Goal: Information Seeking & Learning: Learn about a topic

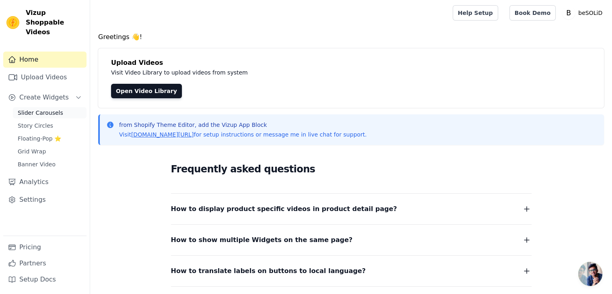
click at [41, 109] on span "Slider Carousels" at bounding box center [40, 113] width 45 height 8
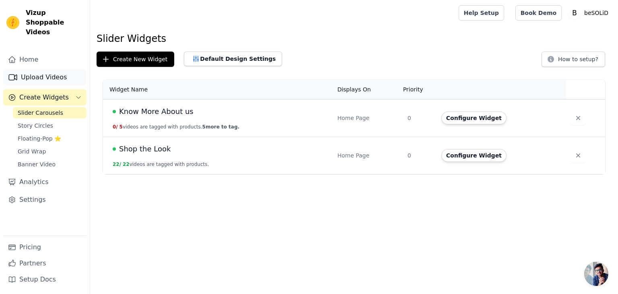
click at [44, 70] on link "Upload Videos" at bounding box center [44, 77] width 83 height 16
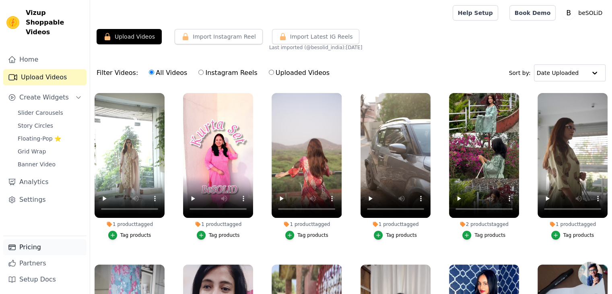
click at [31, 245] on link "Pricing" at bounding box center [44, 247] width 83 height 16
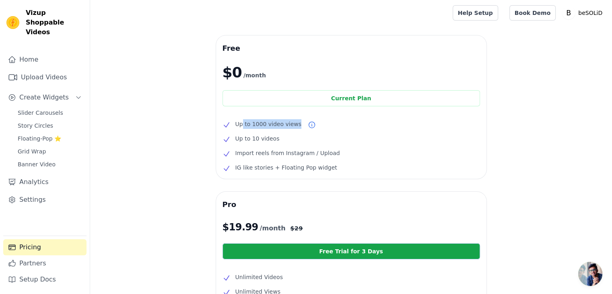
drag, startPoint x: 242, startPoint y: 123, endPoint x: 293, endPoint y: 124, distance: 50.3
click at [293, 124] on span "Up to 1000 video views" at bounding box center [268, 124] width 66 height 10
drag, startPoint x: 237, startPoint y: 137, endPoint x: 267, endPoint y: 139, distance: 29.8
click at [267, 139] on span "Up to 10 videos" at bounding box center [257, 138] width 44 height 10
drag, startPoint x: 248, startPoint y: 155, endPoint x: 319, endPoint y: 157, distance: 71.6
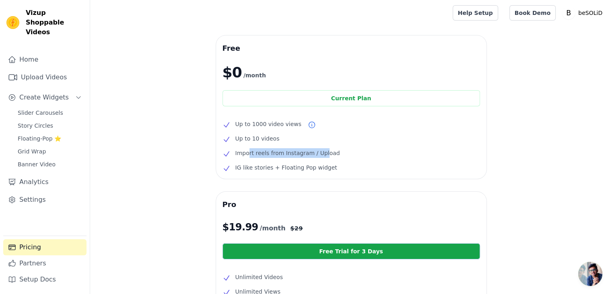
click at [319, 157] on span "Import reels from Instagram / Upload" at bounding box center [287, 153] width 105 height 10
click at [150, 190] on div "Free $0 /month Current Plan Up to 1000 video views Up to 10 videos Import reels…" at bounding box center [350, 253] width 521 height 437
drag, startPoint x: 28, startPoint y: 170, endPoint x: 33, endPoint y: 171, distance: 5.4
click at [28, 174] on link "Analytics" at bounding box center [44, 182] width 83 height 16
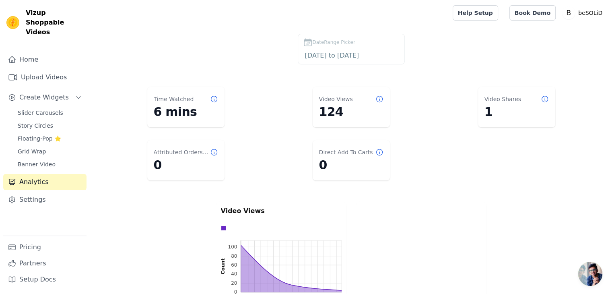
click at [359, 61] on label "DateRange Picker [DATE] to [DATE]" at bounding box center [351, 49] width 107 height 31
click at [363, 57] on input "[DATE] to [DATE]" at bounding box center [351, 55] width 96 height 10
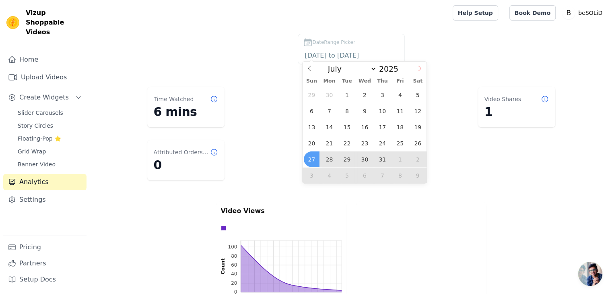
click at [422, 66] on icon at bounding box center [420, 69] width 6 height 6
select select "7"
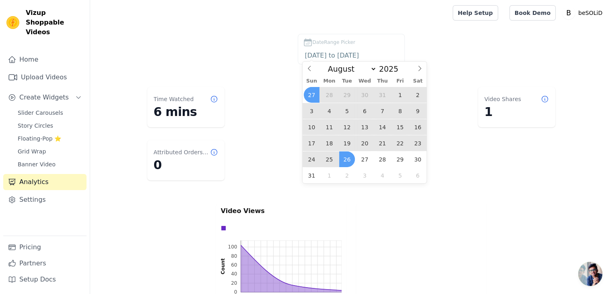
click at [309, 162] on span "24" at bounding box center [312, 159] width 16 height 16
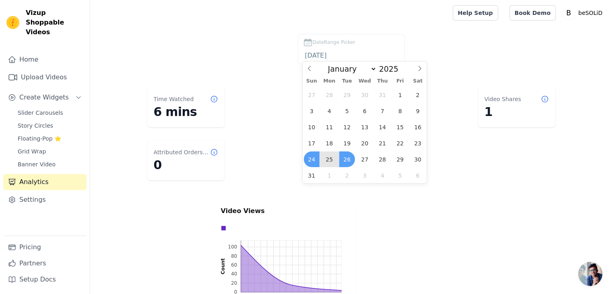
click at [344, 161] on span "26" at bounding box center [347, 159] width 16 height 16
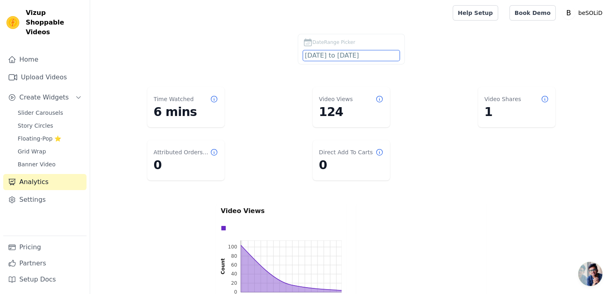
click at [365, 55] on input "[DATE] to [DATE]" at bounding box center [351, 55] width 96 height 10
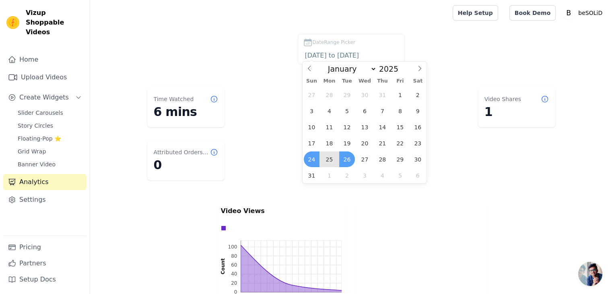
click at [327, 157] on span "25" at bounding box center [329, 159] width 16 height 16
click at [343, 158] on span "26" at bounding box center [347, 159] width 16 height 16
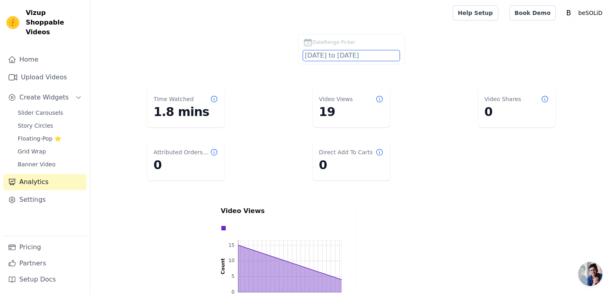
click at [363, 57] on input "[DATE] to [DATE]" at bounding box center [351, 55] width 96 height 10
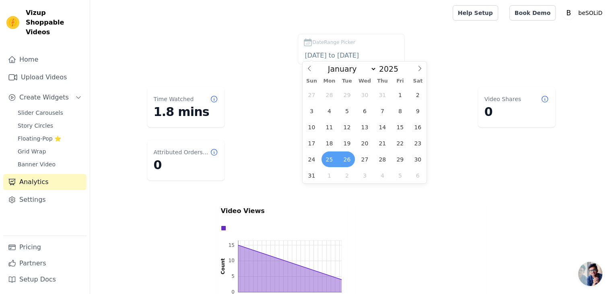
click at [332, 162] on span "25" at bounding box center [329, 159] width 16 height 16
type input "[DATE]"
click at [330, 158] on span "25" at bounding box center [329, 159] width 16 height 16
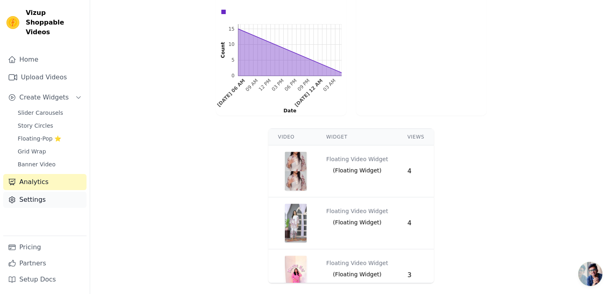
click at [29, 193] on link "Settings" at bounding box center [44, 199] width 83 height 16
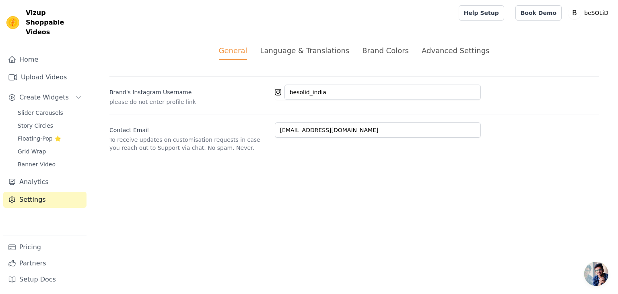
click at [304, 52] on div "Language & Translations" at bounding box center [304, 50] width 89 height 11
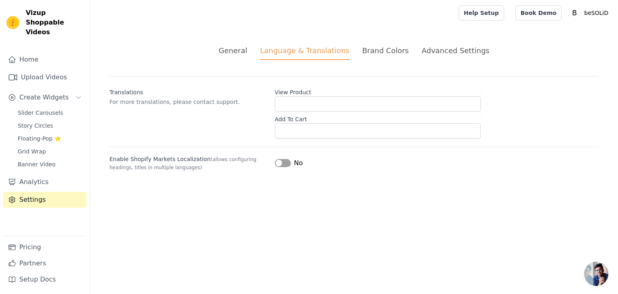
click at [376, 50] on div "Brand Colors" at bounding box center [385, 50] width 47 height 11
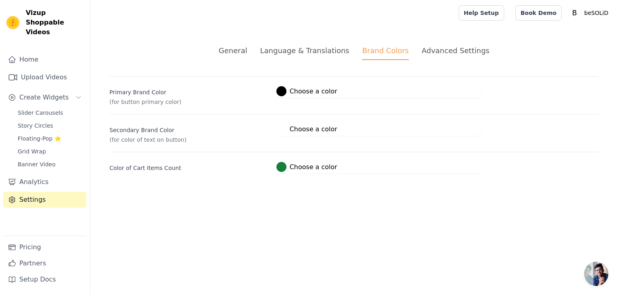
click at [436, 49] on div "Advanced Settings" at bounding box center [455, 50] width 68 height 11
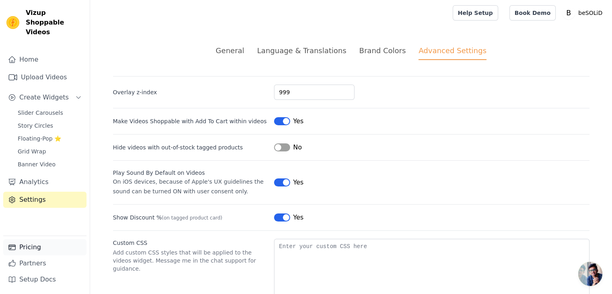
click at [26, 247] on link "Pricing" at bounding box center [44, 247] width 83 height 16
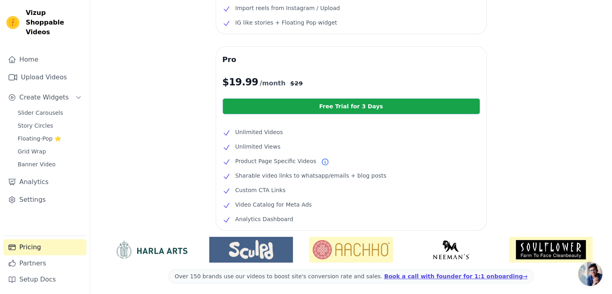
scroll to position [161, 0]
